Goal: Navigation & Orientation: Understand site structure

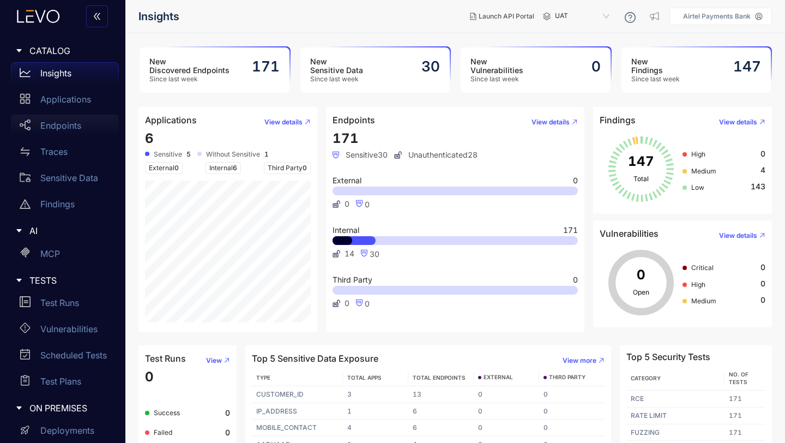
click at [62, 129] on p "Endpoints" at bounding box center [60, 126] width 41 height 10
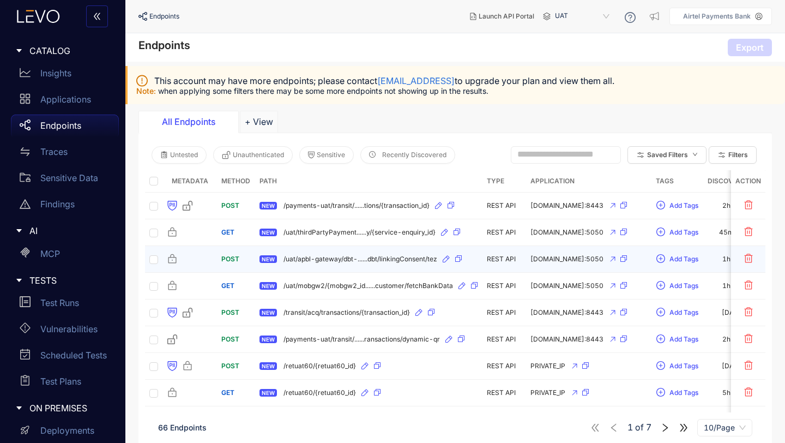
scroll to position [69, 0]
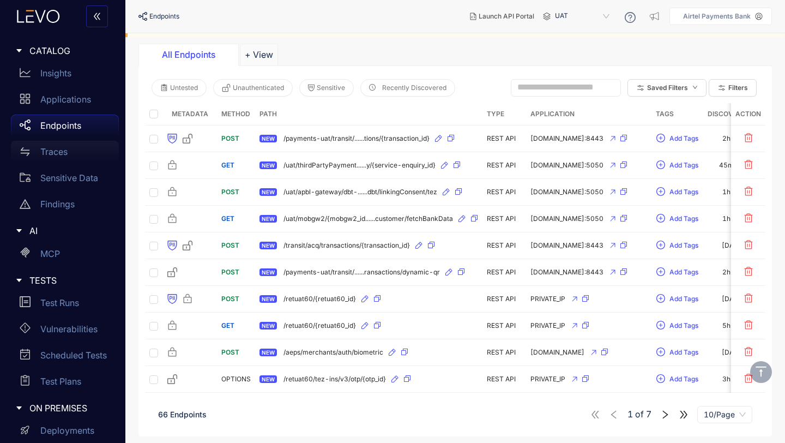
click at [55, 155] on p "Traces" at bounding box center [53, 152] width 27 height 10
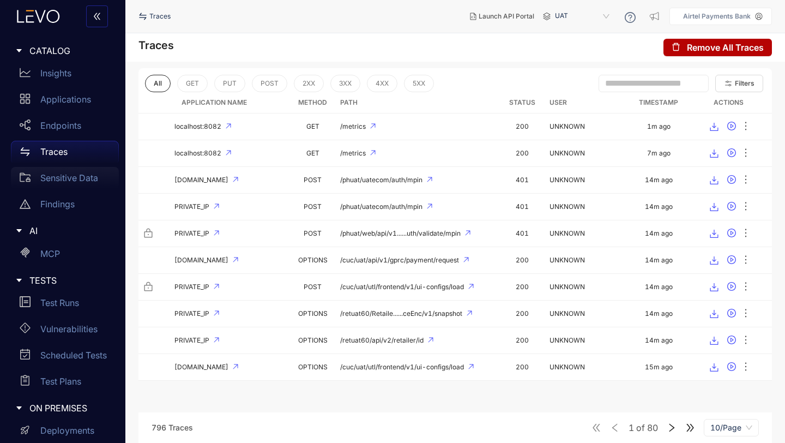
click at [80, 178] on p "Sensitive Data" at bounding box center [69, 178] width 58 height 10
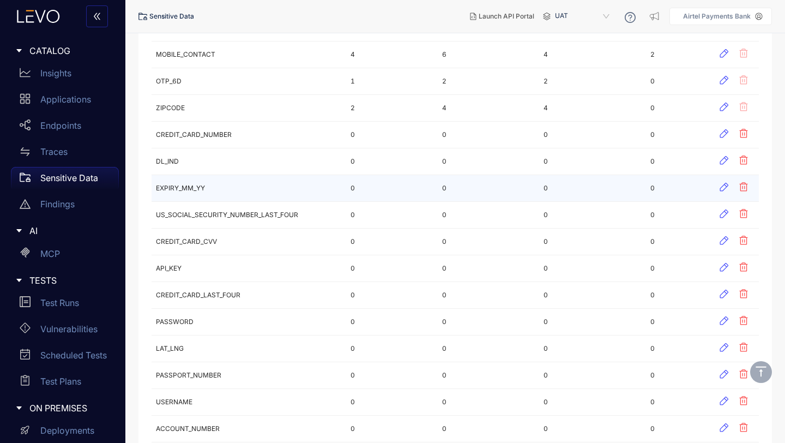
scroll to position [369, 0]
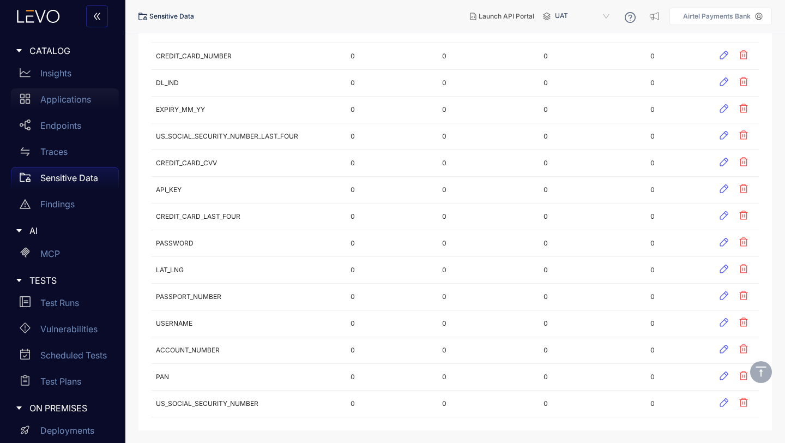
click at [74, 95] on p "Applications" at bounding box center [65, 99] width 51 height 10
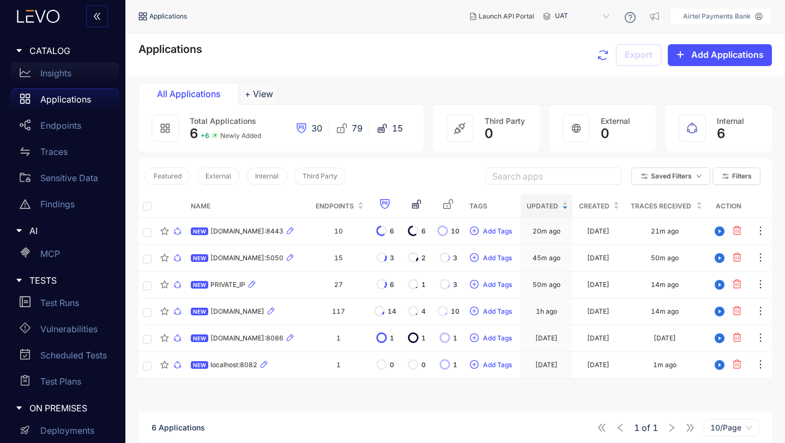
click at [61, 70] on p "Insights" at bounding box center [55, 73] width 31 height 10
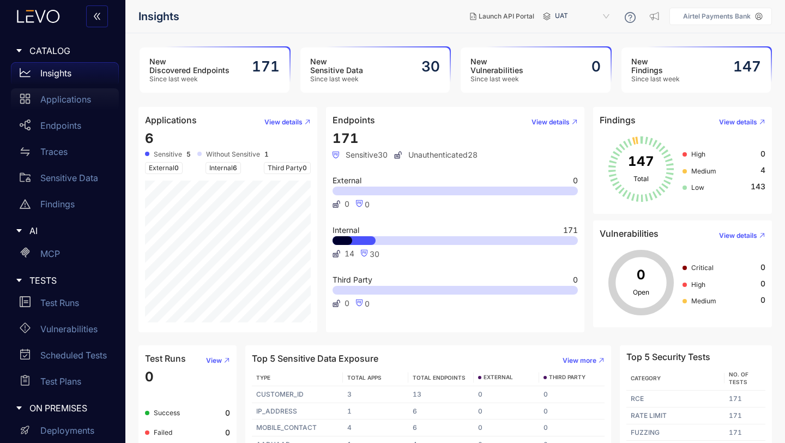
click at [79, 99] on p "Applications" at bounding box center [65, 99] width 51 height 10
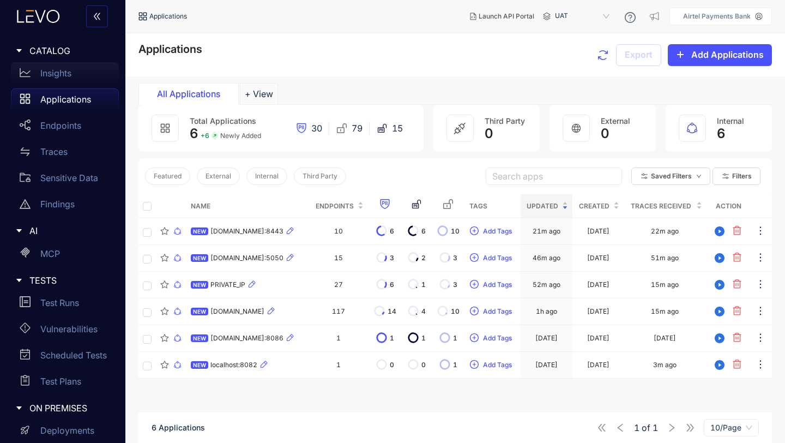
click at [69, 79] on div "Insights" at bounding box center [65, 73] width 108 height 22
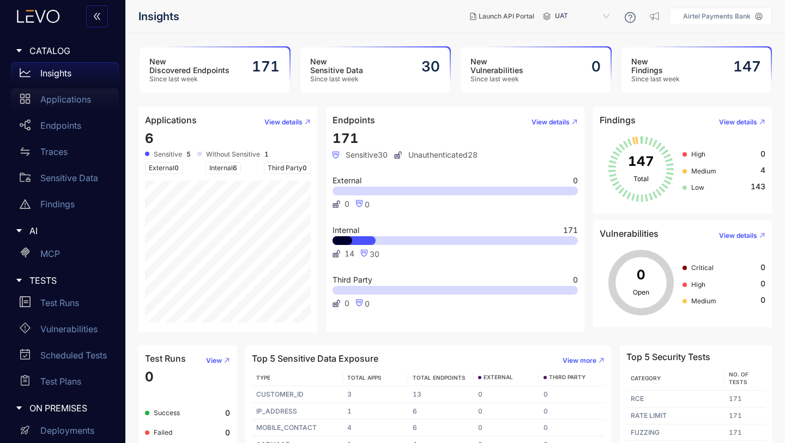
click at [66, 98] on p "Applications" at bounding box center [65, 99] width 51 height 10
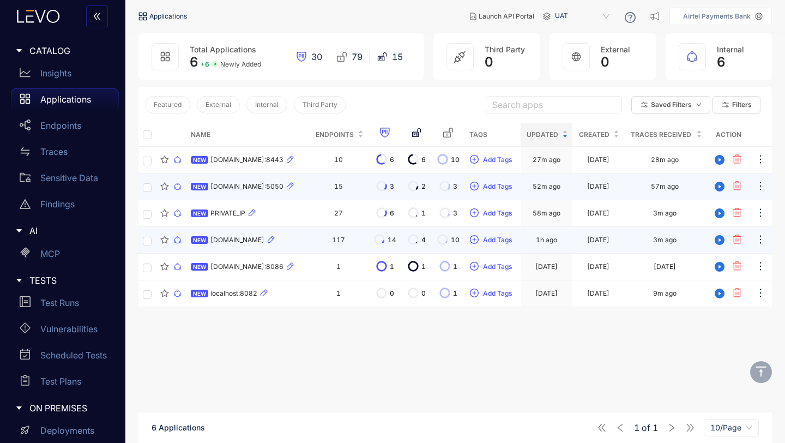
scroll to position [74, 0]
